Goal: Task Accomplishment & Management: Manage account settings

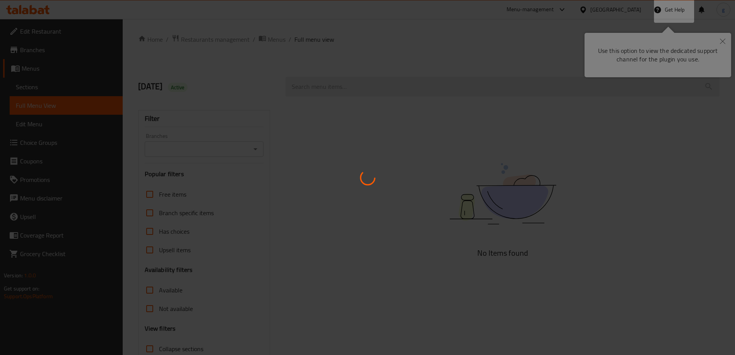
click at [723, 43] on div at bounding box center [367, 177] width 735 height 355
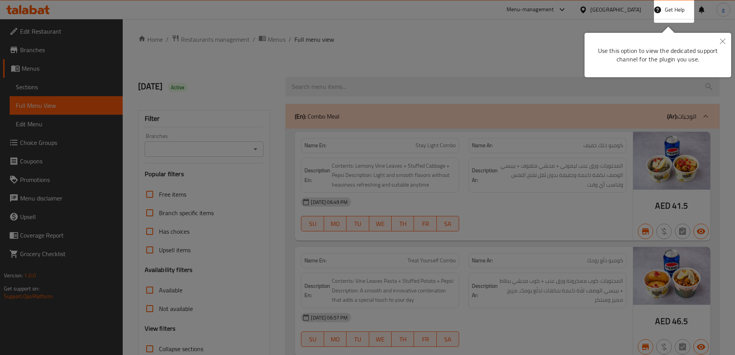
click at [722, 38] on button "Close" at bounding box center [722, 42] width 17 height 18
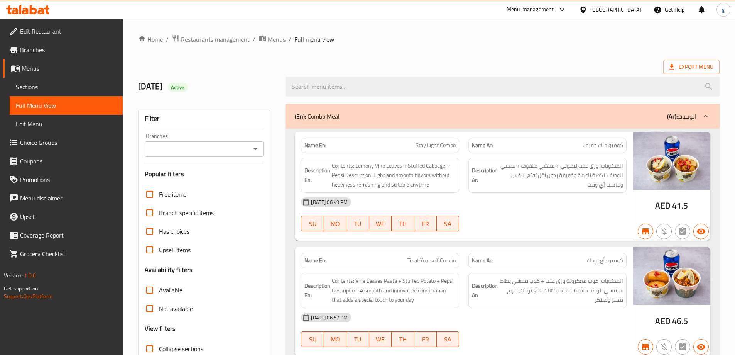
click at [34, 11] on icon at bounding box center [28, 9] width 44 height 9
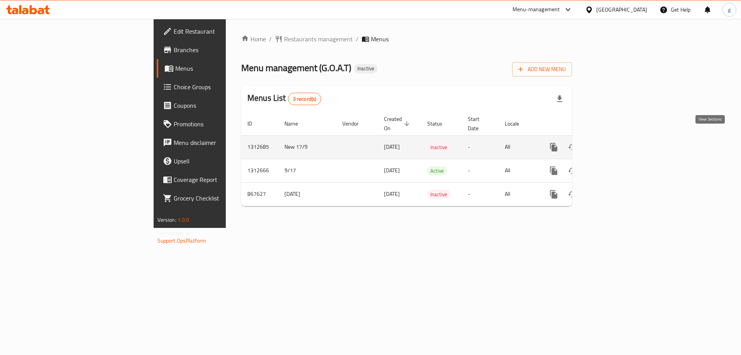
click at [618, 139] on link "enhanced table" at bounding box center [609, 147] width 19 height 19
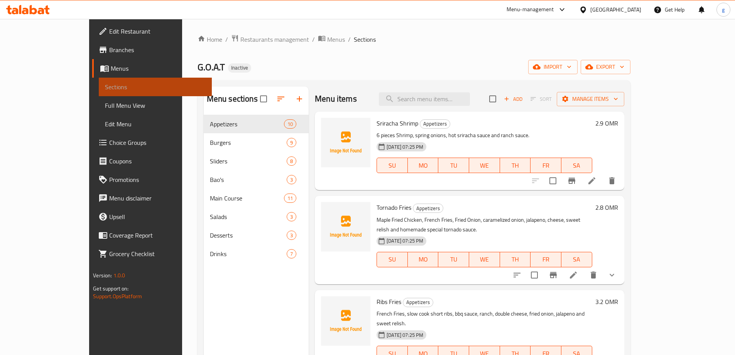
click at [105, 89] on span "Sections" at bounding box center [155, 86] width 101 height 9
click at [105, 105] on span "Full Menu View" at bounding box center [155, 105] width 101 height 9
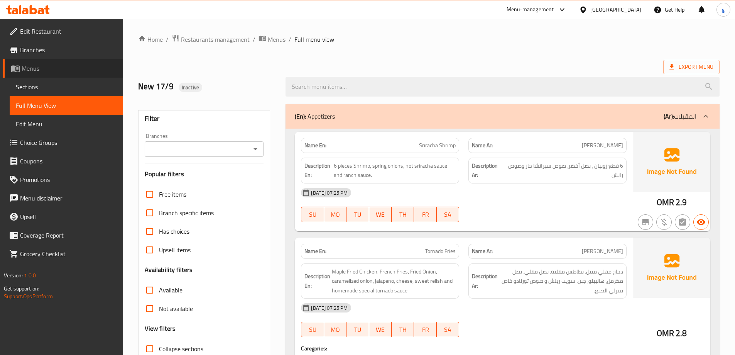
click at [35, 70] on span "Menus" at bounding box center [69, 68] width 95 height 9
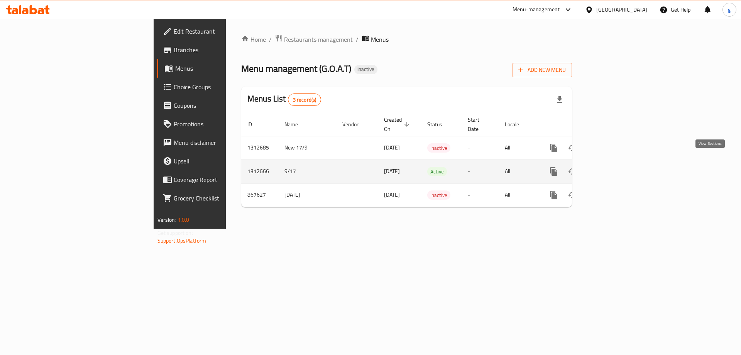
click at [618, 169] on link "enhanced table" at bounding box center [609, 171] width 19 height 19
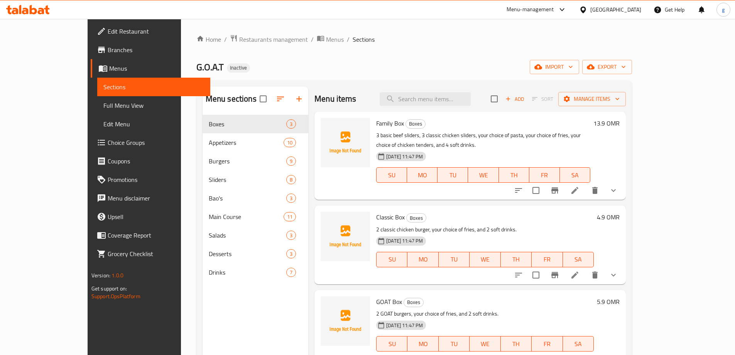
click at [623, 181] on button "show more" at bounding box center [613, 190] width 19 height 19
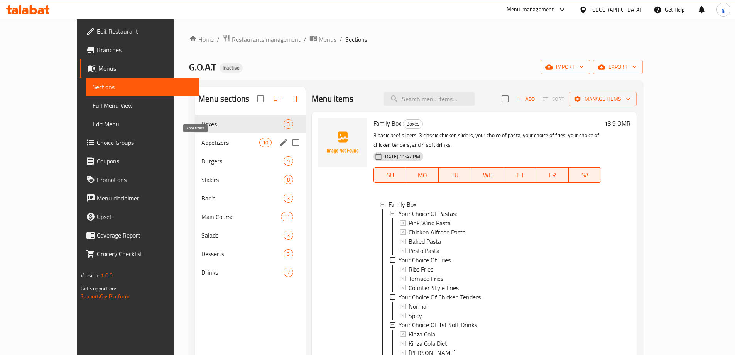
click at [203, 141] on span "Appetizers" at bounding box center [230, 142] width 58 height 9
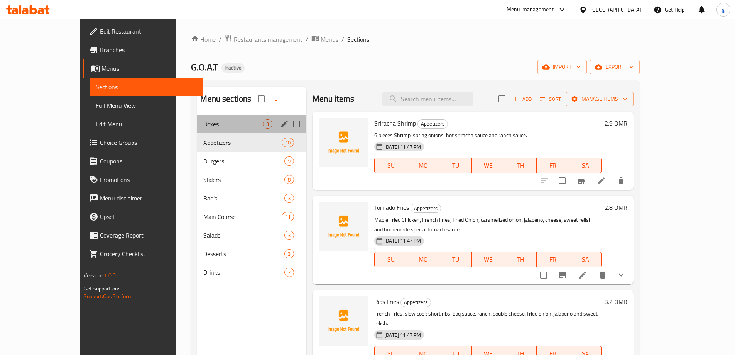
click at [229, 118] on div "Boxes 3" at bounding box center [251, 124] width 109 height 19
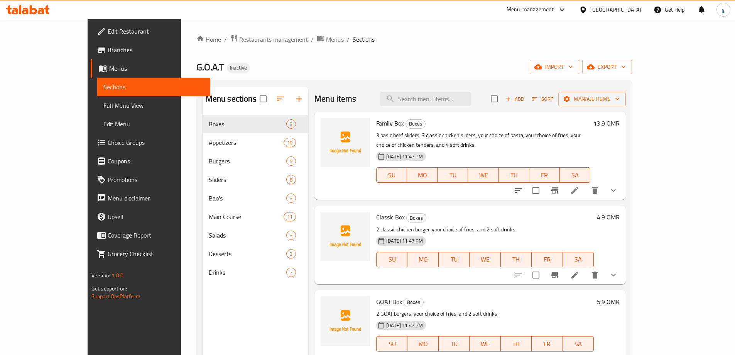
click at [103, 107] on span "Full Menu View" at bounding box center [153, 105] width 101 height 9
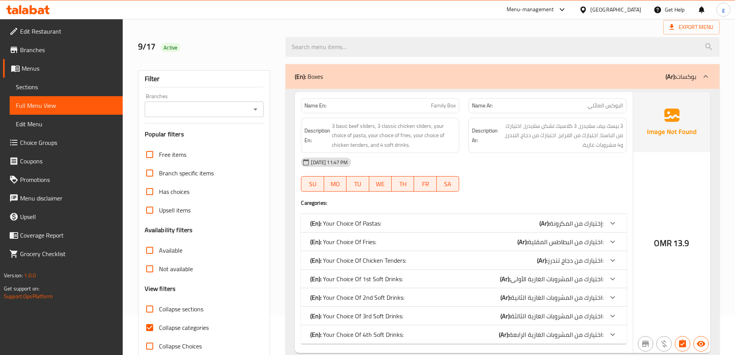
scroll to position [77, 0]
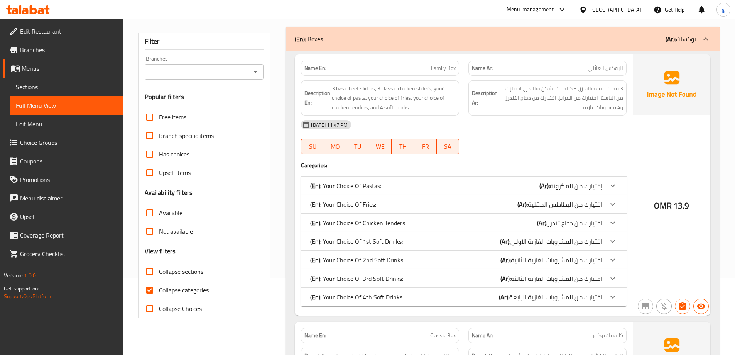
click at [149, 288] on input "Collapse categories" at bounding box center [149, 289] width 19 height 19
checkbox input "false"
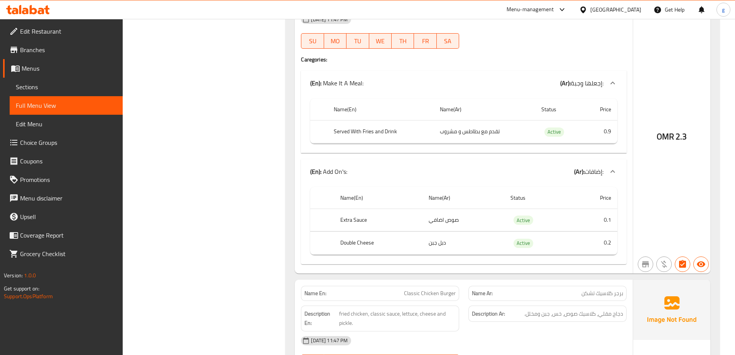
scroll to position [5173, 0]
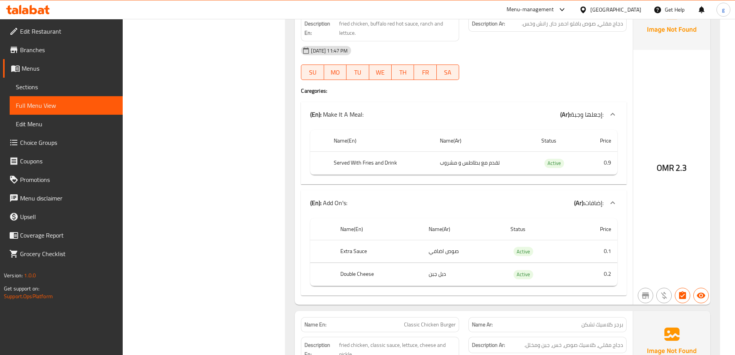
click at [35, 91] on span "Sections" at bounding box center [66, 86] width 101 height 9
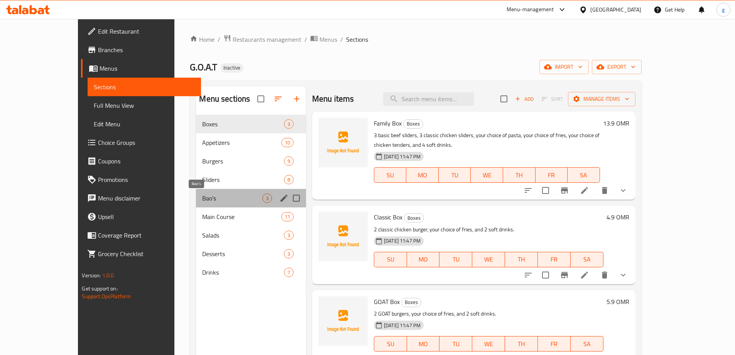
click at [202, 200] on span "Bao's" at bounding box center [232, 197] width 60 height 9
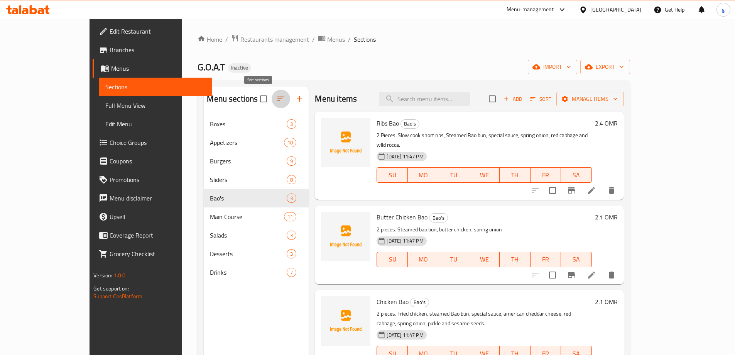
click at [276, 100] on icon "button" at bounding box center [280, 98] width 9 height 9
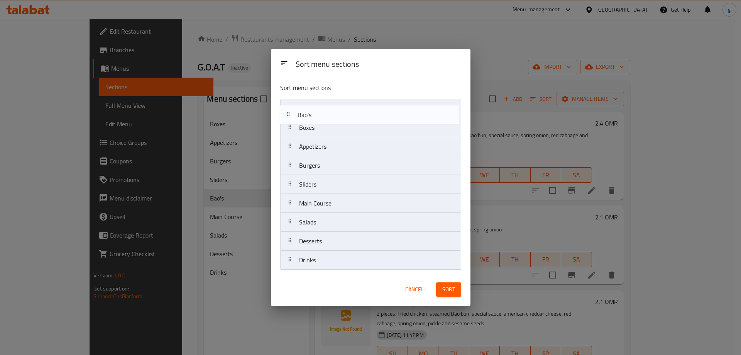
drag, startPoint x: 328, startPoint y: 188, endPoint x: 325, endPoint y: 108, distance: 79.9
click at [325, 110] on nav "Boxes Appetizers Burgers Sliders Bao's Main Course Salads Desserts Drinks" at bounding box center [370, 184] width 181 height 171
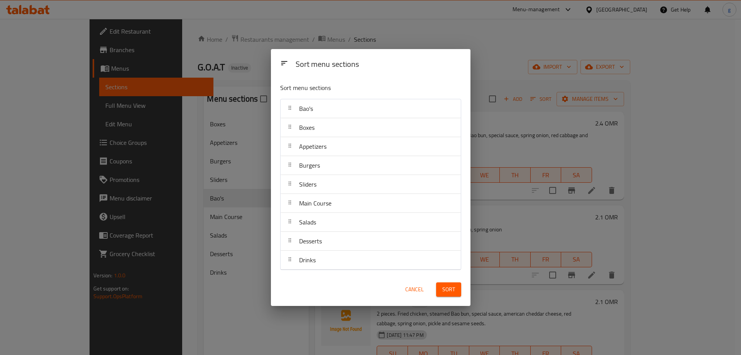
click at [443, 289] on span "Sort" at bounding box center [448, 289] width 13 height 10
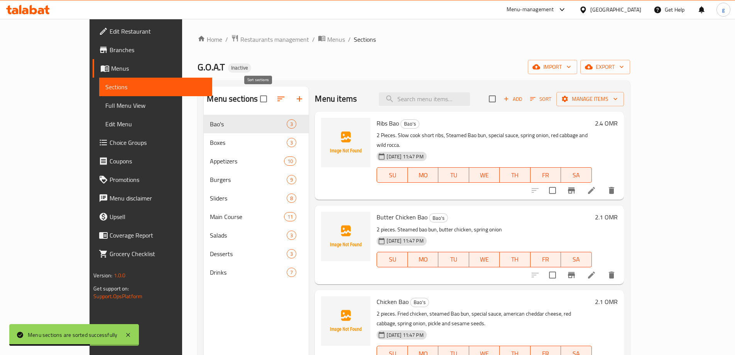
click at [272, 94] on span at bounding box center [281, 99] width 19 height 19
click at [276, 100] on icon "button" at bounding box center [280, 98] width 9 height 9
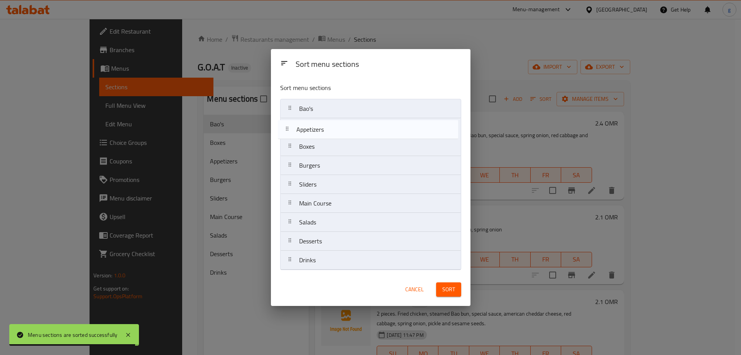
drag, startPoint x: 333, startPoint y: 149, endPoint x: 329, endPoint y: 122, distance: 28.0
click at [329, 122] on nav "Bao's Boxes Appetizers Burgers Sliders Main Course Salads Desserts Drinks" at bounding box center [370, 184] width 181 height 171
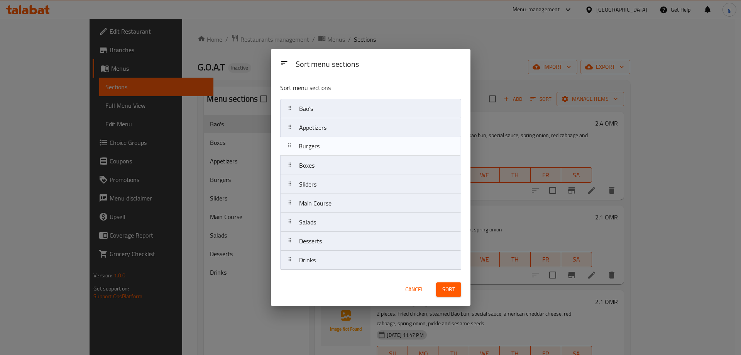
drag, startPoint x: 325, startPoint y: 171, endPoint x: 325, endPoint y: 150, distance: 21.2
click at [325, 150] on nav "Bao's Appetizers Boxes Burgers Sliders Main Course Salads Desserts Drinks" at bounding box center [370, 184] width 181 height 171
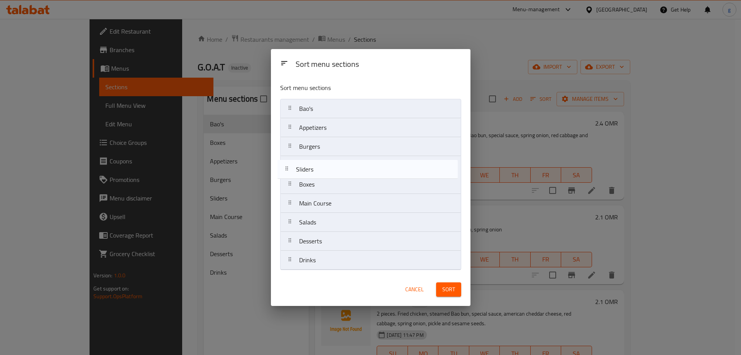
drag, startPoint x: 332, startPoint y: 188, endPoint x: 329, endPoint y: 171, distance: 17.6
click at [329, 171] on nav "Bao's Appetizers Burgers Boxes Sliders Main Course Salads Desserts Drinks" at bounding box center [370, 184] width 181 height 171
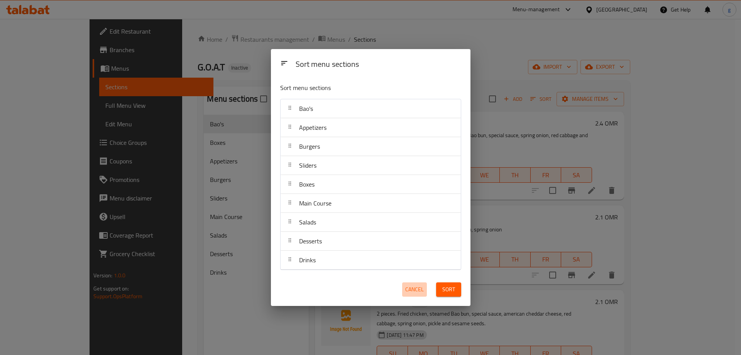
click at [409, 290] on span "Cancel" at bounding box center [414, 289] width 19 height 10
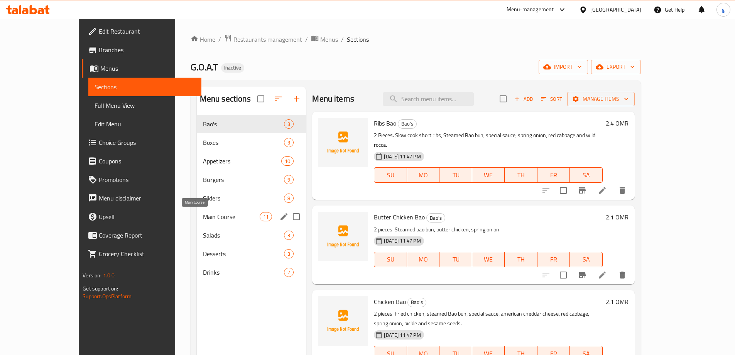
click at [203, 219] on span "Main Course" at bounding box center [231, 216] width 57 height 9
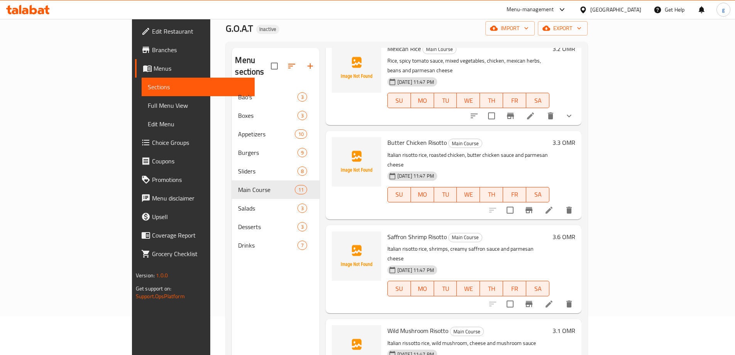
scroll to position [108, 0]
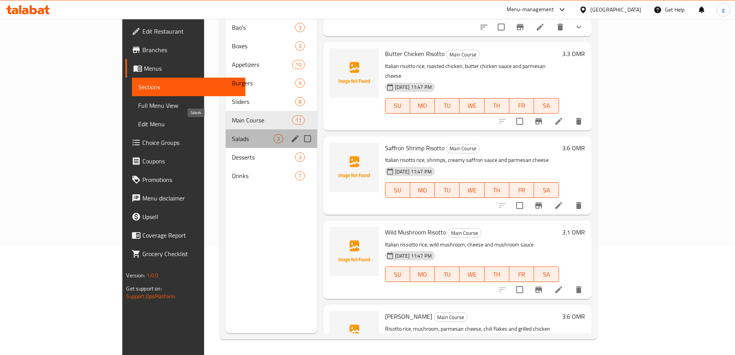
click at [232, 134] on span "Salads" at bounding box center [252, 138] width 41 height 9
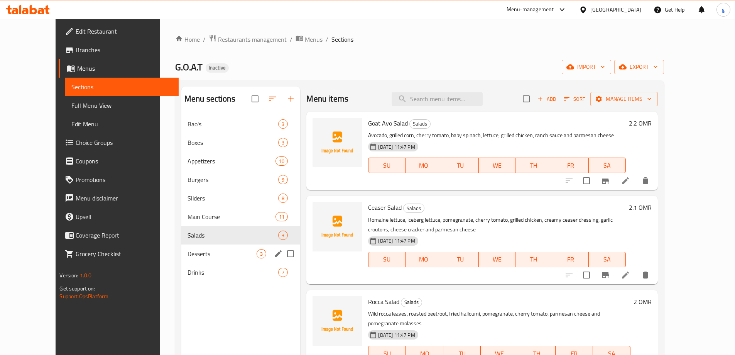
click at [188, 250] on span "Desserts" at bounding box center [222, 253] width 69 height 9
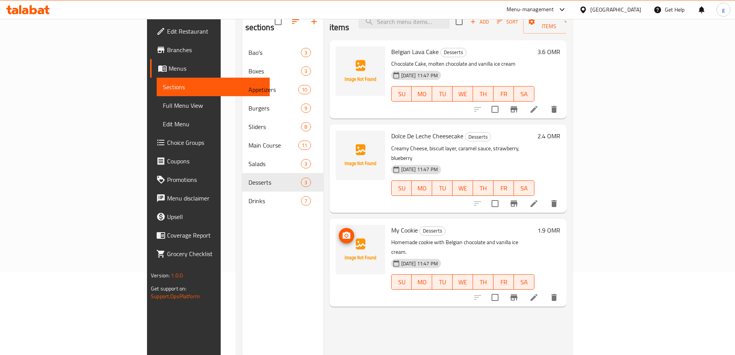
scroll to position [108, 0]
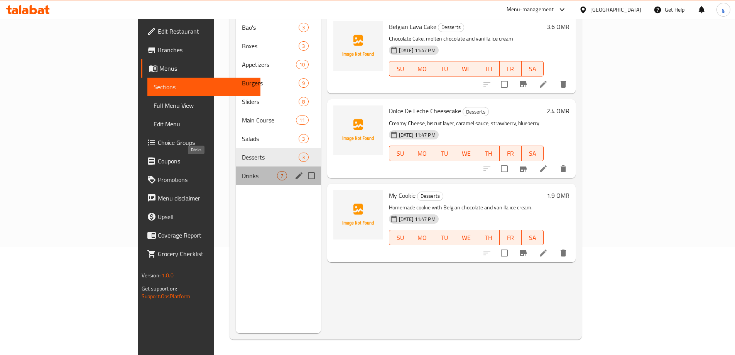
click at [242, 171] on span "Drinks" at bounding box center [259, 175] width 35 height 9
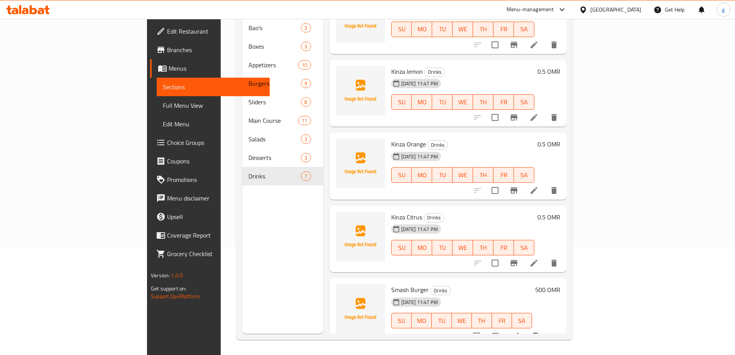
scroll to position [108, 0]
click at [559, 331] on icon "show more" at bounding box center [553, 335] width 9 height 9
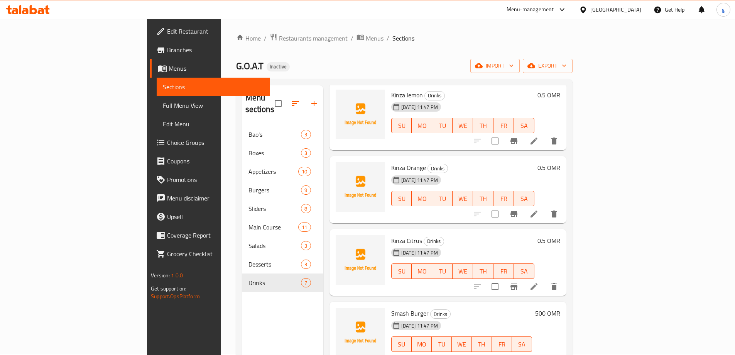
scroll to position [0, 0]
click at [167, 30] on span "Edit Restaurant" at bounding box center [215, 31] width 96 height 9
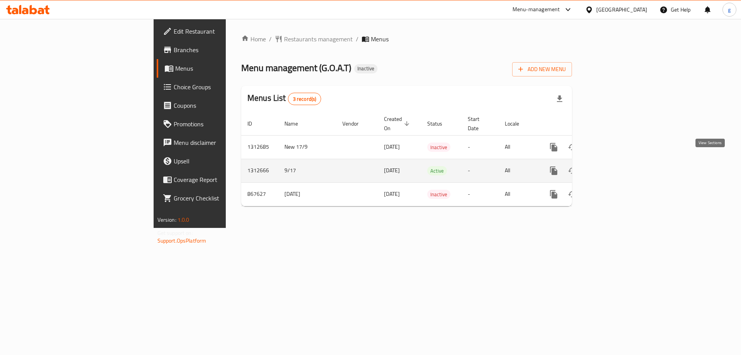
click at [618, 161] on link "enhanced table" at bounding box center [609, 170] width 19 height 19
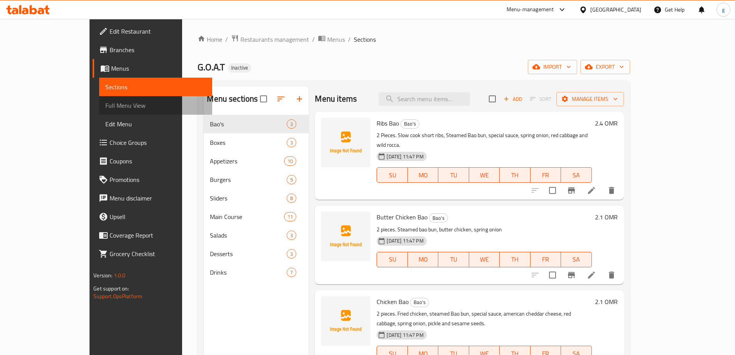
click at [105, 106] on span "Full Menu View" at bounding box center [155, 105] width 101 height 9
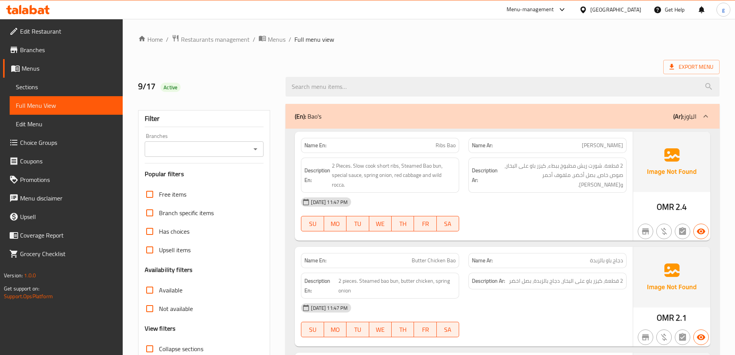
click at [73, 91] on link "Sections" at bounding box center [66, 87] width 113 height 19
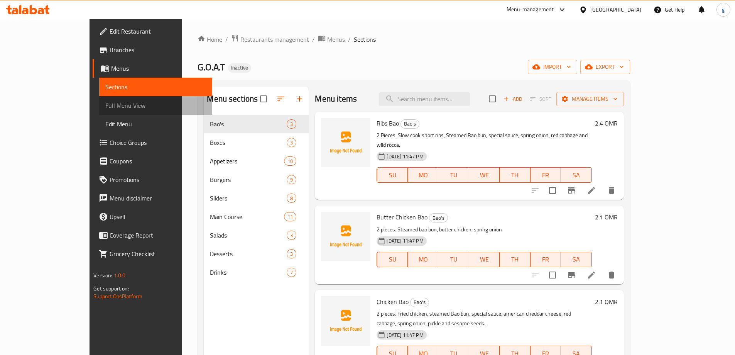
click at [105, 103] on span "Full Menu View" at bounding box center [155, 105] width 101 height 9
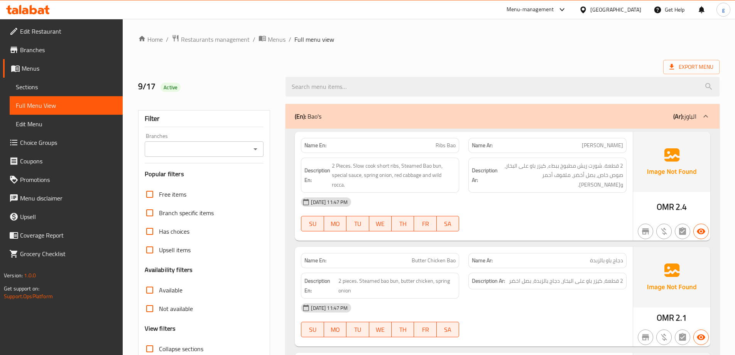
click at [37, 82] on span "Sections" at bounding box center [66, 86] width 101 height 9
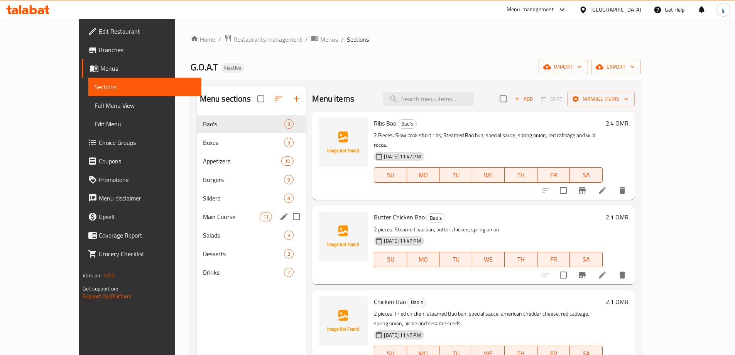
drag, startPoint x: 275, startPoint y: 218, endPoint x: 274, endPoint y: 225, distance: 7.0
click at [288, 218] on input "Menu sections" at bounding box center [296, 216] width 16 height 16
checkbox input "true"
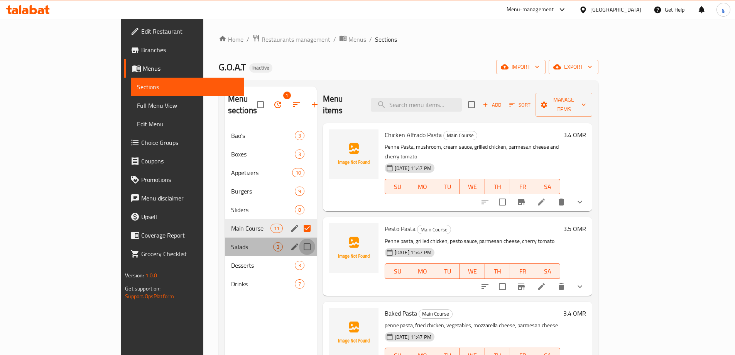
click at [299, 238] on input "Menu sections" at bounding box center [307, 246] width 16 height 16
checkbox input "true"
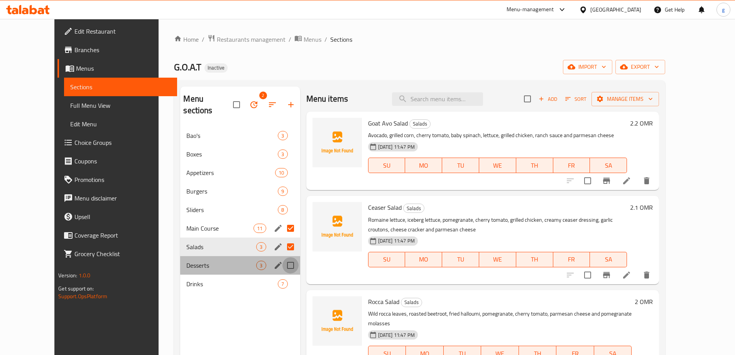
click at [282, 257] on input "Menu sections" at bounding box center [290, 265] width 16 height 16
checkbox input "true"
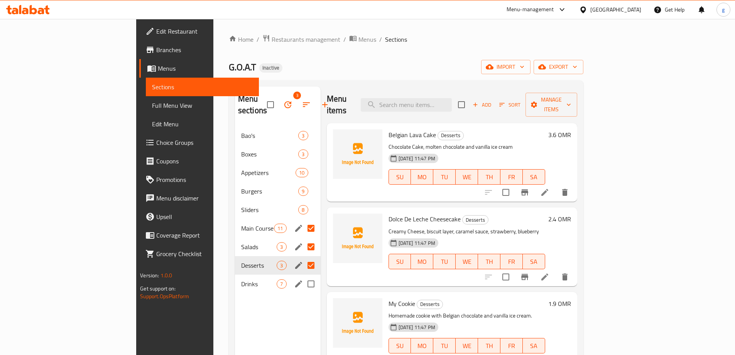
click at [303, 275] on input "Menu sections" at bounding box center [311, 283] width 16 height 16
checkbox input "true"
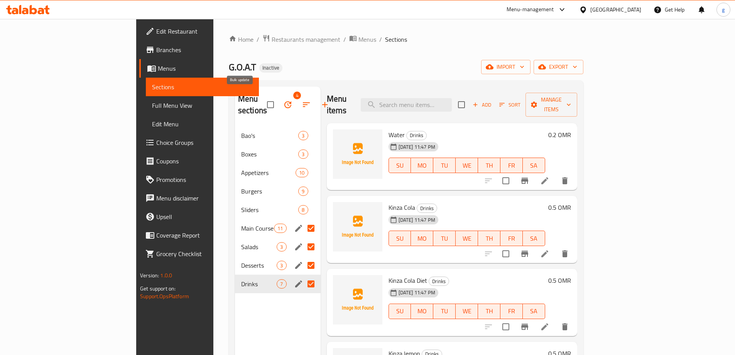
click at [283, 100] on icon "button" at bounding box center [287, 104] width 9 height 9
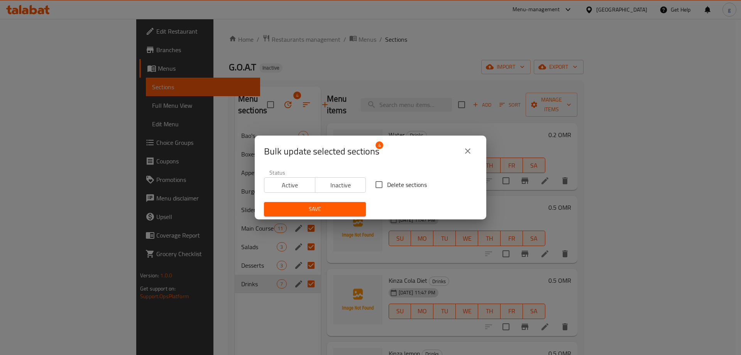
click at [381, 181] on input "Delete sections" at bounding box center [379, 184] width 16 height 16
checkbox input "true"
click at [316, 206] on span "Save" at bounding box center [315, 209] width 90 height 10
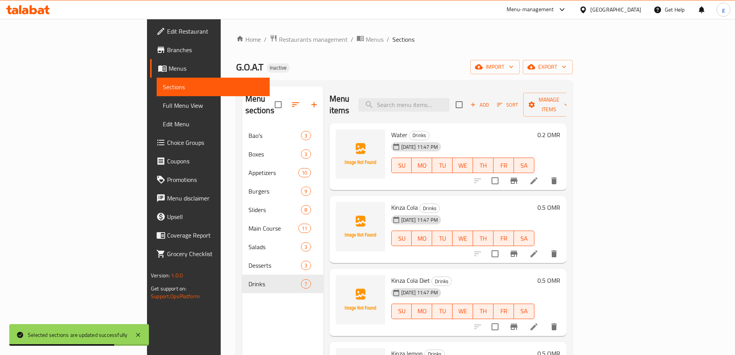
drag, startPoint x: 51, startPoint y: 97, endPoint x: 45, endPoint y: 85, distance: 13.5
click at [157, 97] on link "Full Menu View" at bounding box center [213, 105] width 113 height 19
click at [163, 85] on span "Sections" at bounding box center [213, 86] width 101 height 9
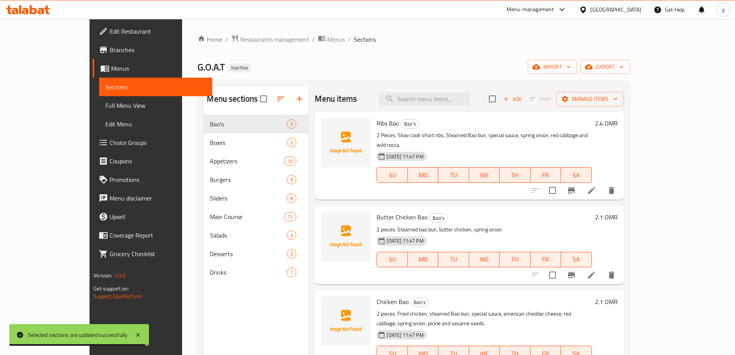
click at [105, 87] on span "Sections" at bounding box center [155, 86] width 101 height 9
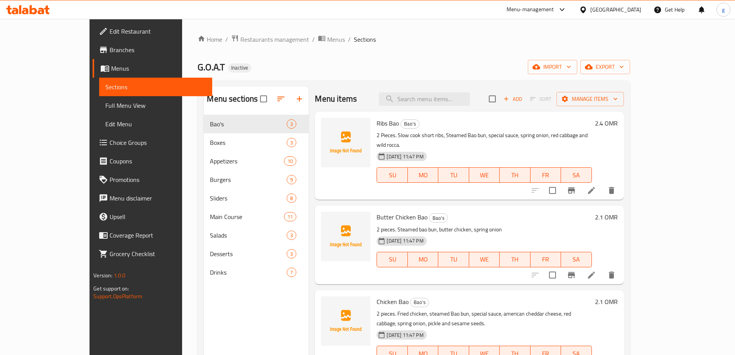
click at [105, 85] on span "Sections" at bounding box center [155, 86] width 101 height 9
click at [327, 38] on span "Menus" at bounding box center [336, 39] width 18 height 9
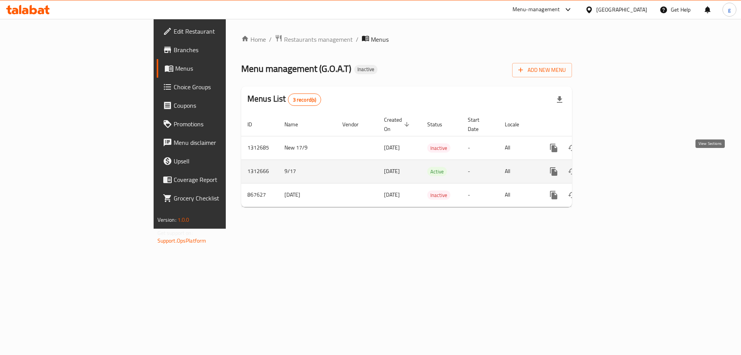
click at [614, 167] on icon "enhanced table" at bounding box center [609, 171] width 9 height 9
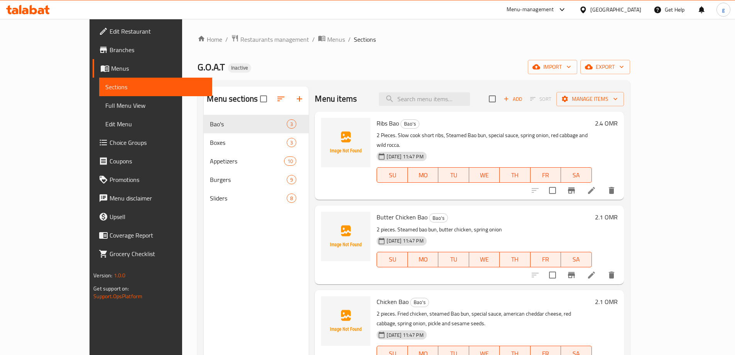
click at [204, 237] on div "Menu sections Bao's 3 Boxes 3 Appetizers 10 Burgers 9 Sliders 8" at bounding box center [256, 263] width 105 height 355
